Goal: Find specific page/section: Find specific page/section

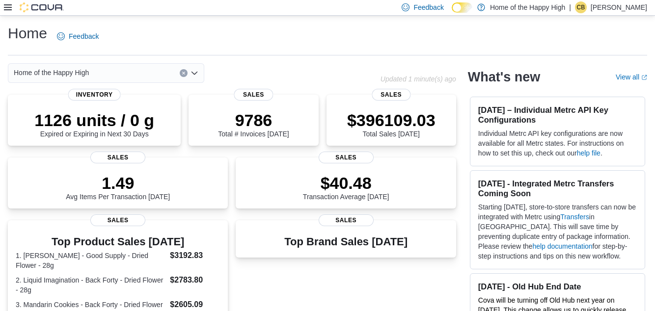
click at [11, 8] on icon at bounding box center [8, 7] width 8 height 6
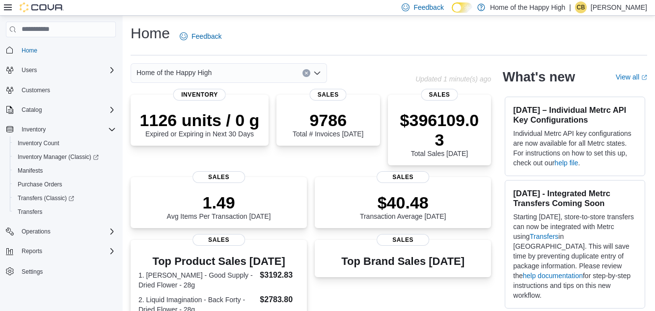
click at [9, 9] on icon at bounding box center [8, 7] width 8 height 8
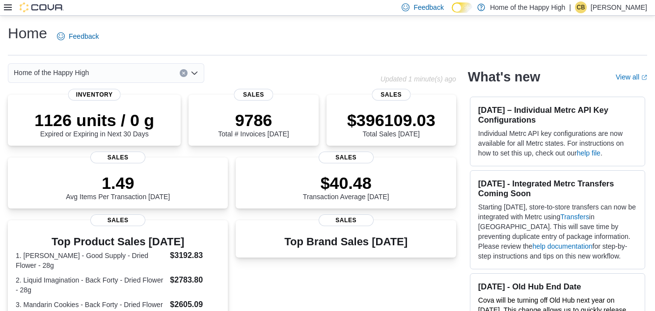
click at [10, 9] on icon at bounding box center [8, 7] width 8 height 6
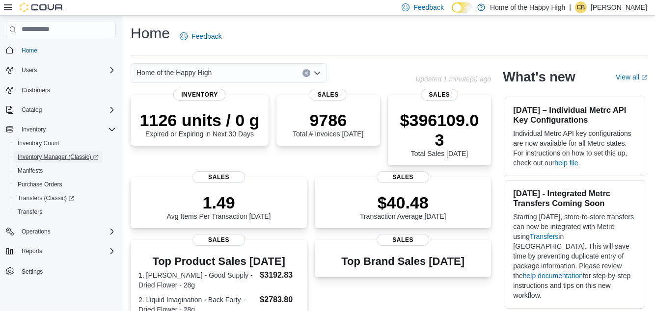
click at [34, 156] on span "Inventory Manager (Classic)" at bounding box center [58, 157] width 81 height 8
